Goal: Task Accomplishment & Management: Use online tool/utility

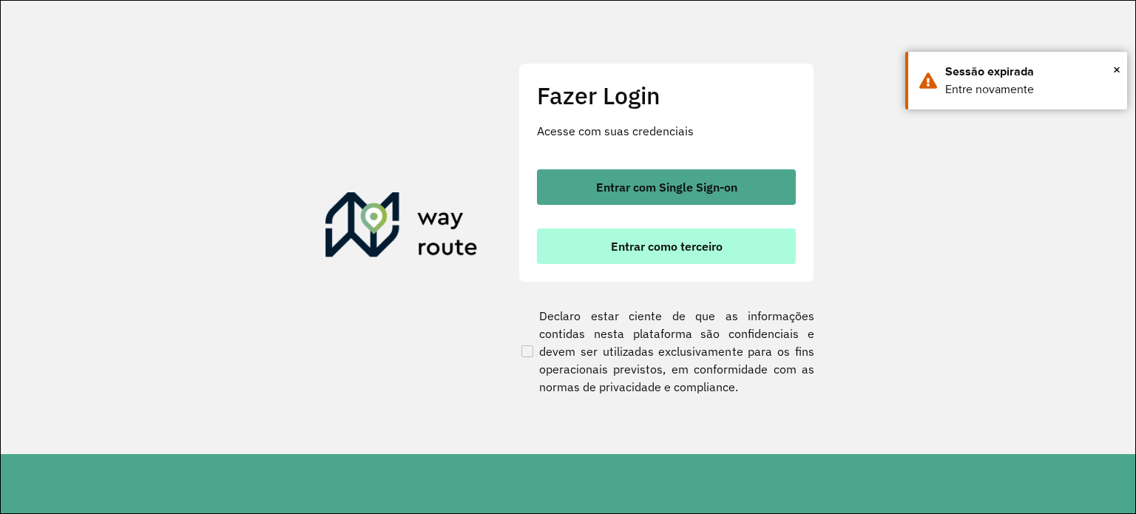
click at [666, 254] on button "Entrar como terceiro" at bounding box center [666, 247] width 259 height 36
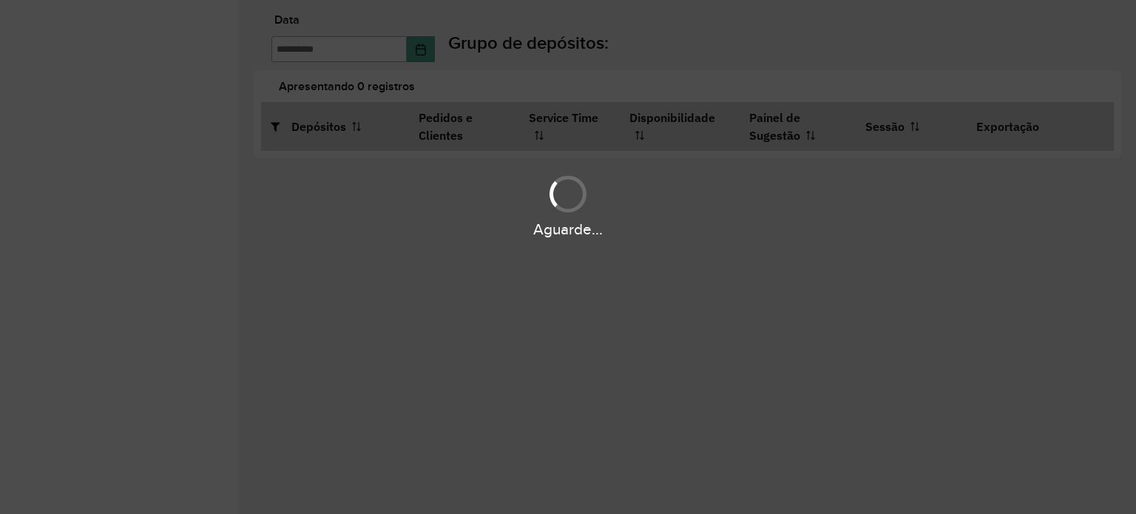
type input "**********"
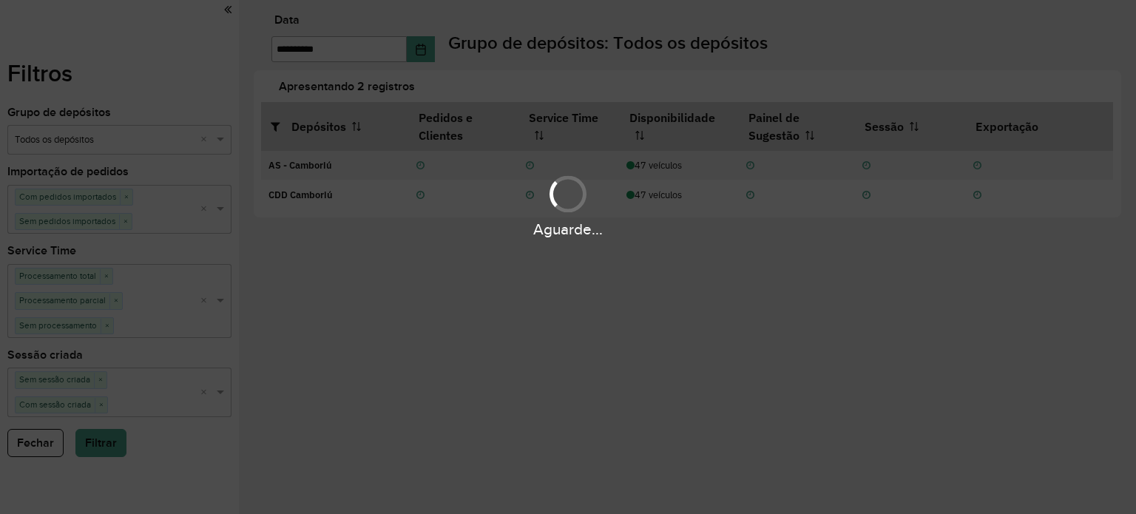
drag, startPoint x: 558, startPoint y: 357, endPoint x: 570, endPoint y: 348, distance: 14.2
click at [559, 357] on div "Aguarde..." at bounding box center [568, 257] width 1136 height 514
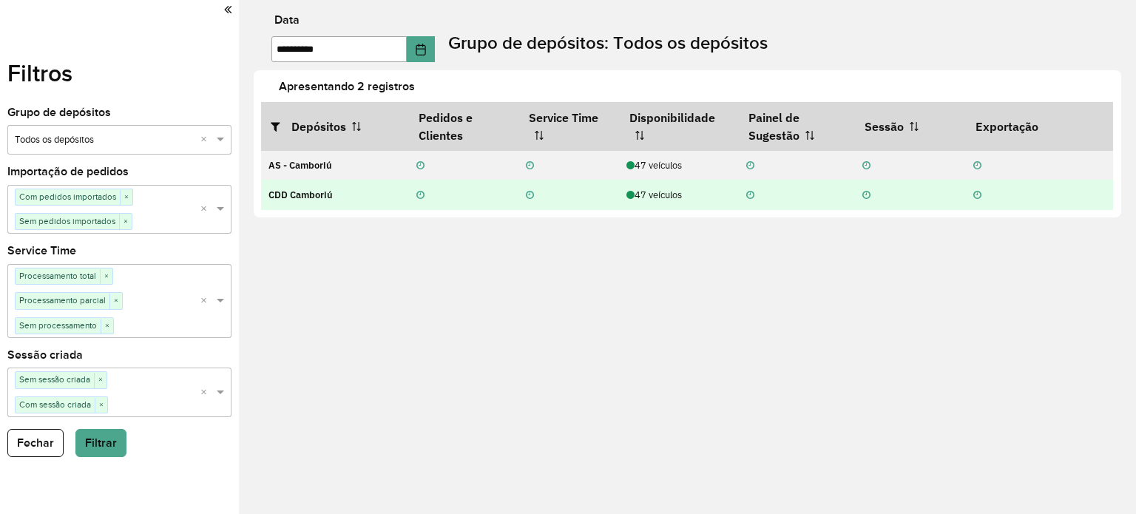
click at [672, 195] on div "47 veículos" at bounding box center [679, 195] width 104 height 14
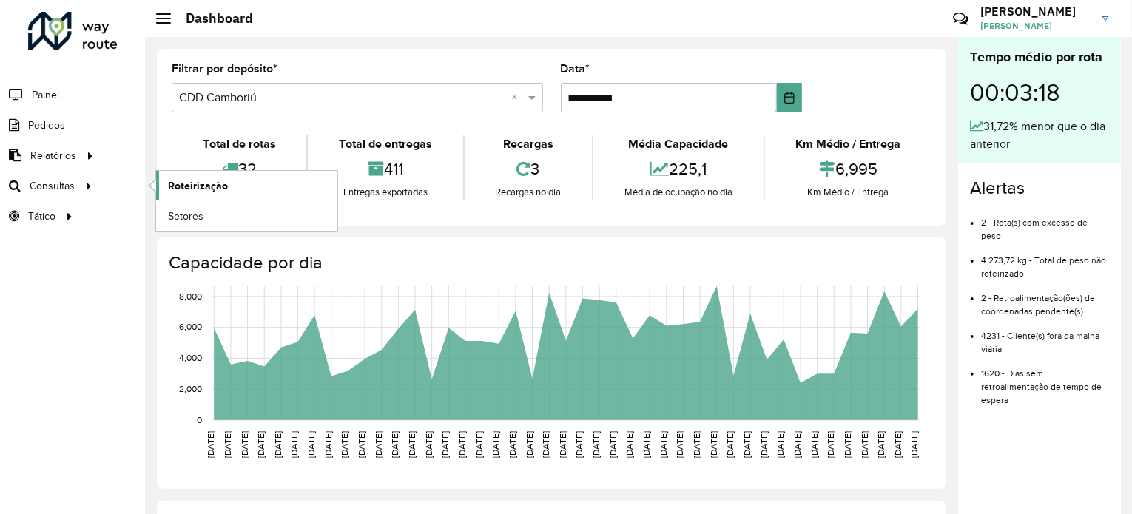
click at [195, 183] on span "Roteirização" at bounding box center [198, 186] width 60 height 16
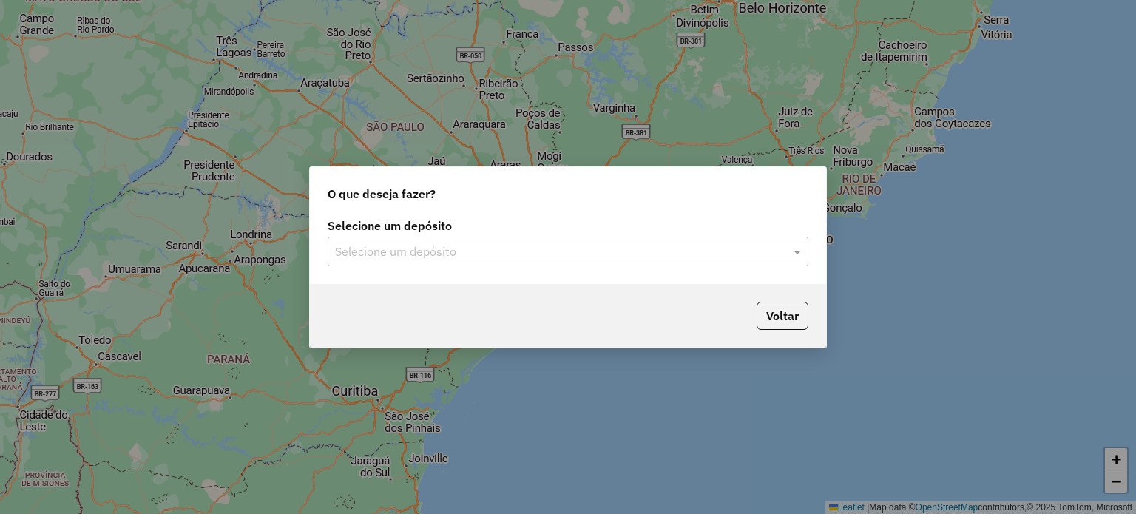
click at [499, 254] on input "text" at bounding box center [553, 252] width 436 height 18
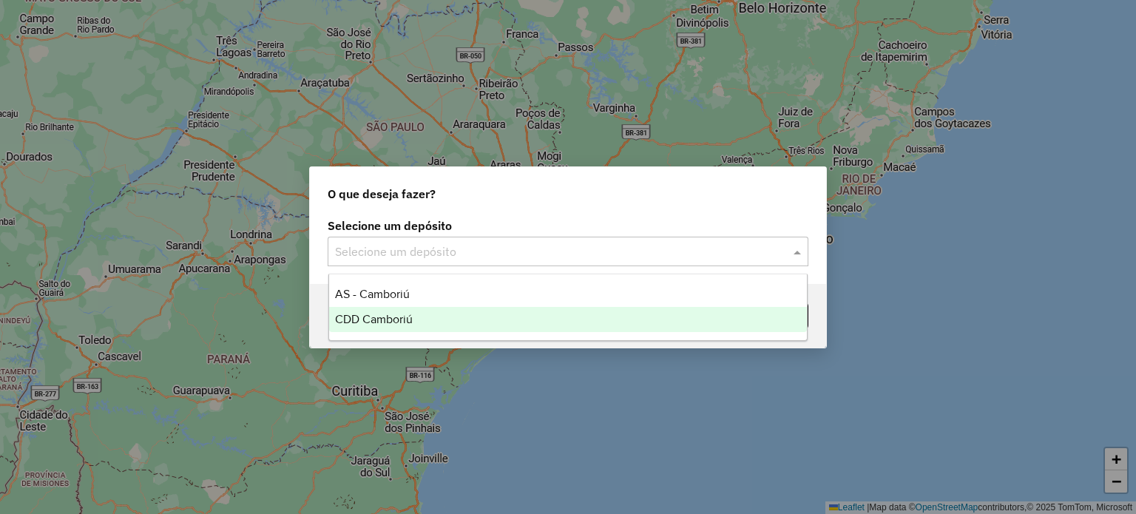
click at [416, 322] on div "CDD Camboriú" at bounding box center [568, 319] width 479 height 25
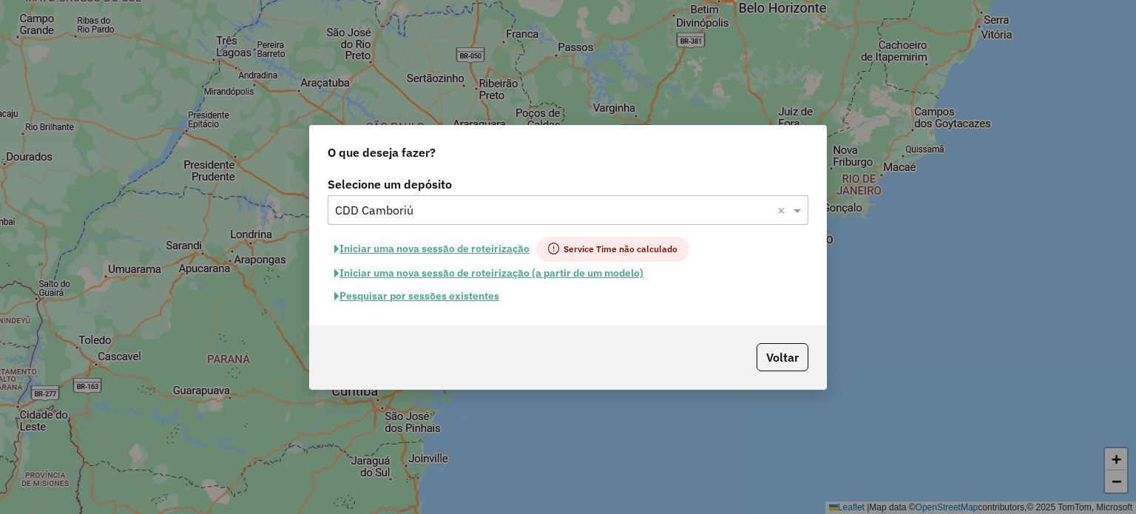
click at [492, 298] on button "Pesquisar por sessões existentes" at bounding box center [417, 296] width 178 height 23
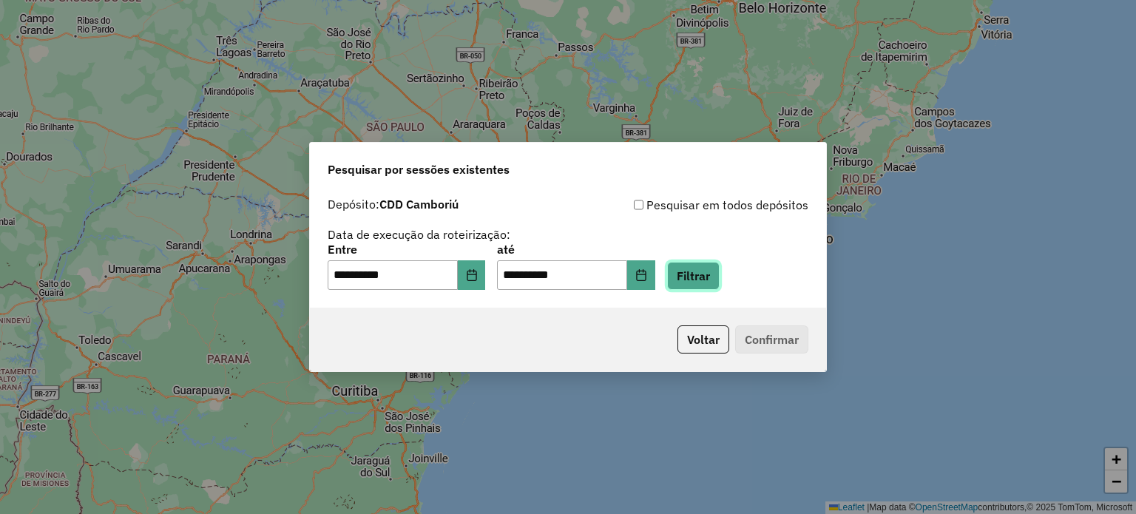
click at [720, 272] on button "Filtrar" at bounding box center [693, 276] width 53 height 28
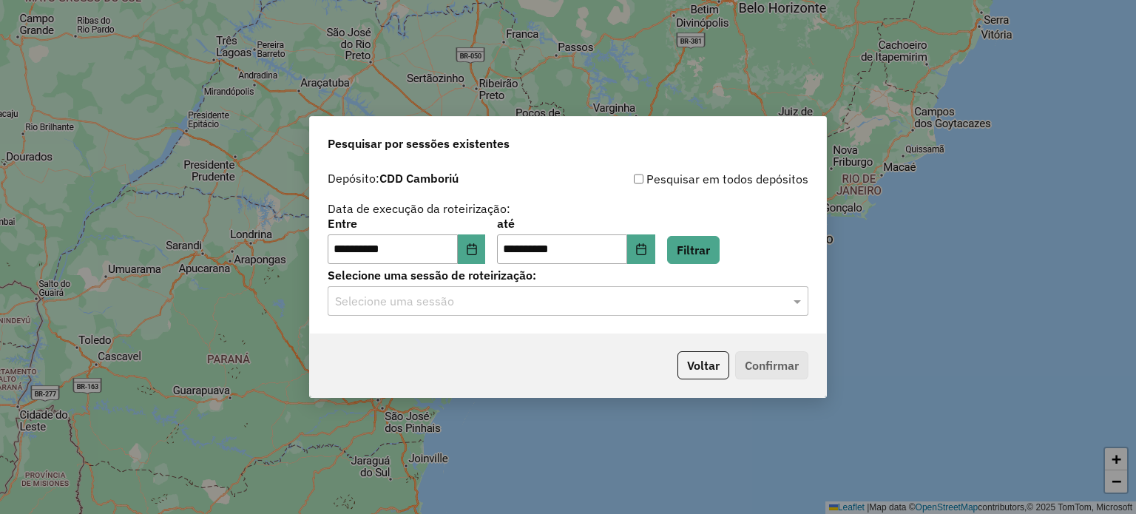
click at [671, 302] on input "text" at bounding box center [553, 302] width 436 height 18
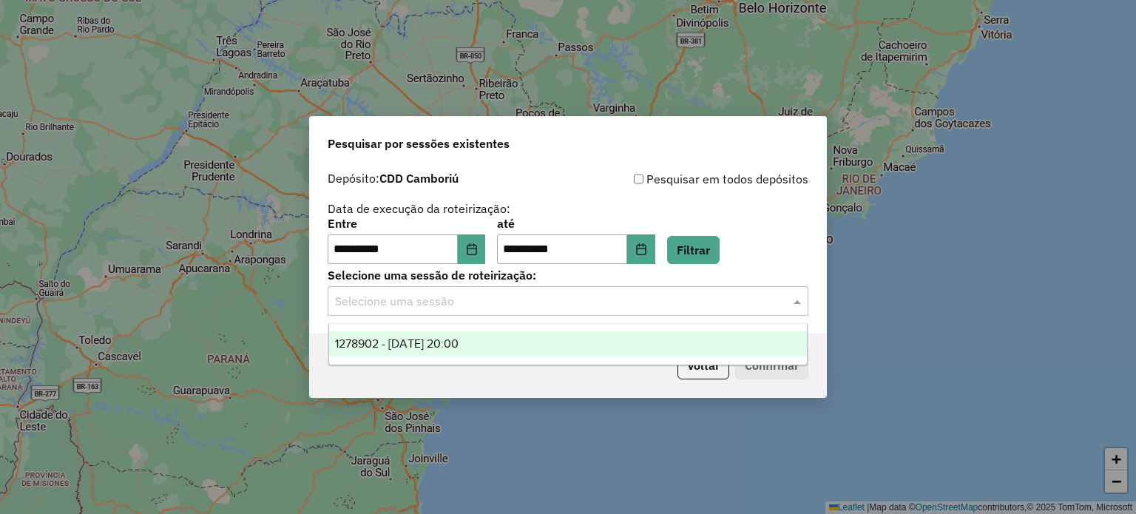
click at [429, 354] on ng-dropdown-panel "1278902 - 19/09/2025 20:00" at bounding box center [568, 344] width 480 height 42
click at [429, 349] on span "1278902 - 19/09/2025 20:00" at bounding box center [397, 343] width 124 height 13
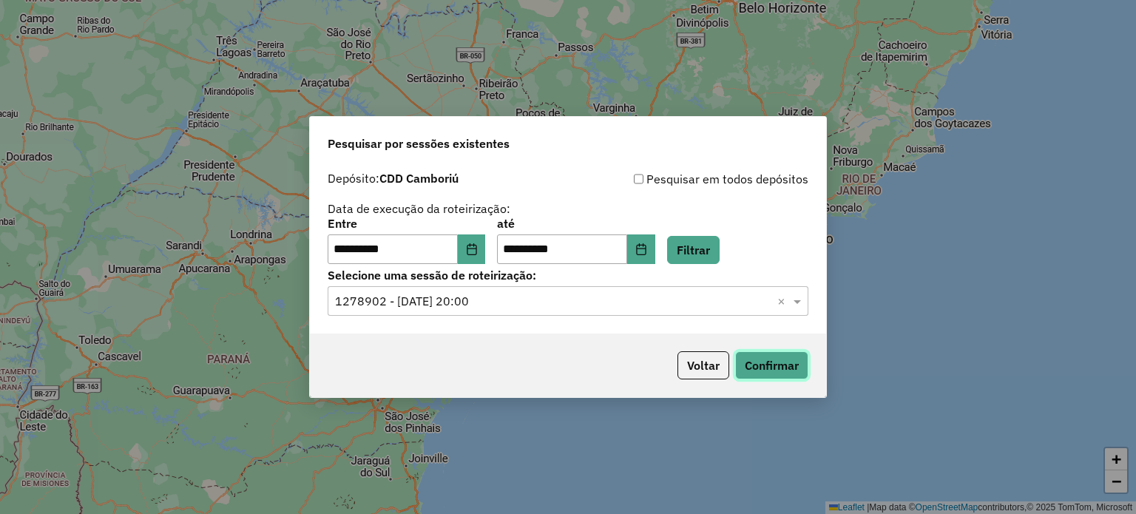
click at [792, 368] on button "Confirmar" at bounding box center [771, 365] width 73 height 28
